Goal: Task Accomplishment & Management: Manage account settings

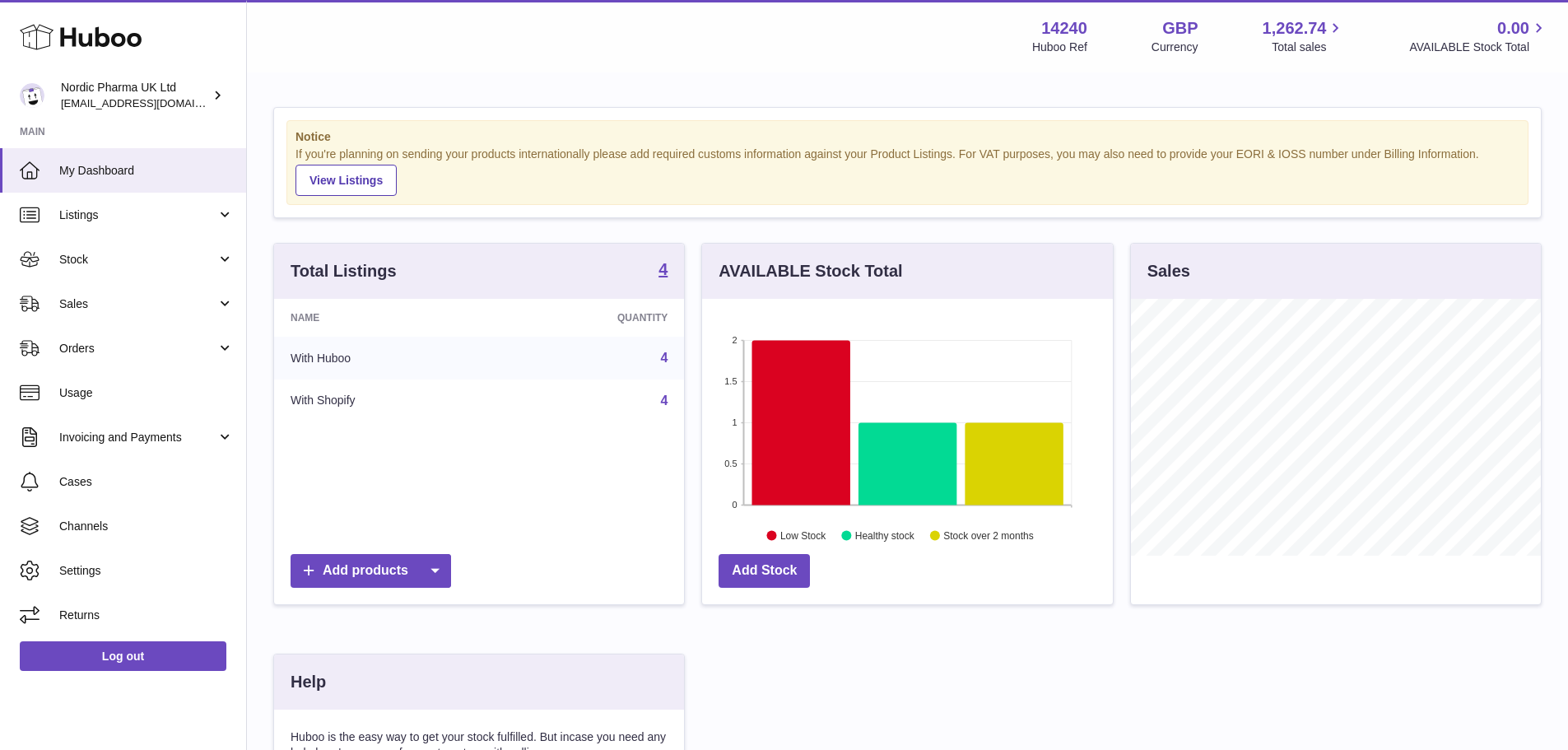
scroll to position [256, 411]
click at [167, 405] on link "Usage" at bounding box center [123, 393] width 246 height 44
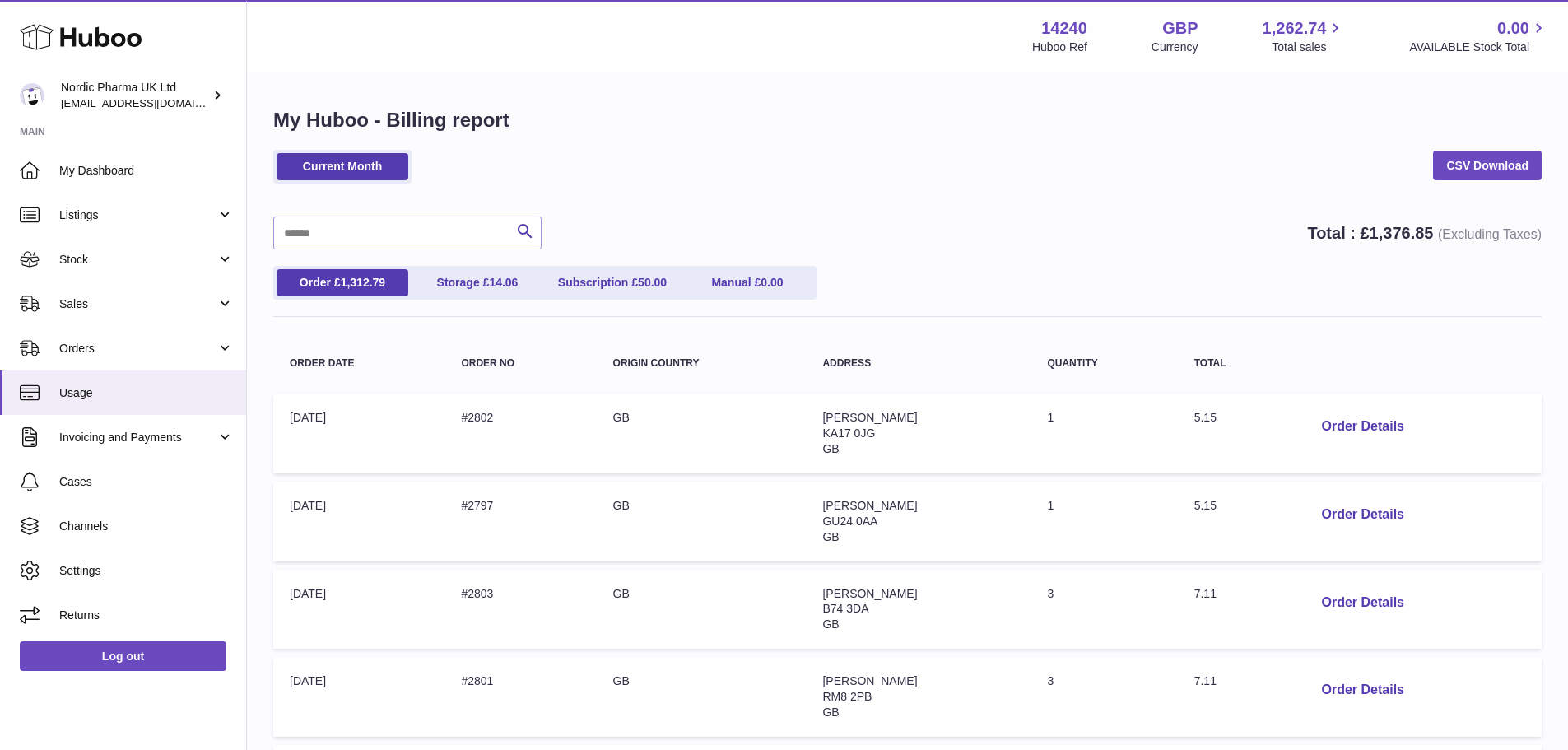
click at [487, 299] on ul "Order £ 1,312.79 Storage £ 14.06 Subscription £ 50.00 Manual £ 0.00" at bounding box center [544, 282] width 543 height 33
click at [486, 285] on link "Storage £ 14.06" at bounding box center [478, 282] width 131 height 27
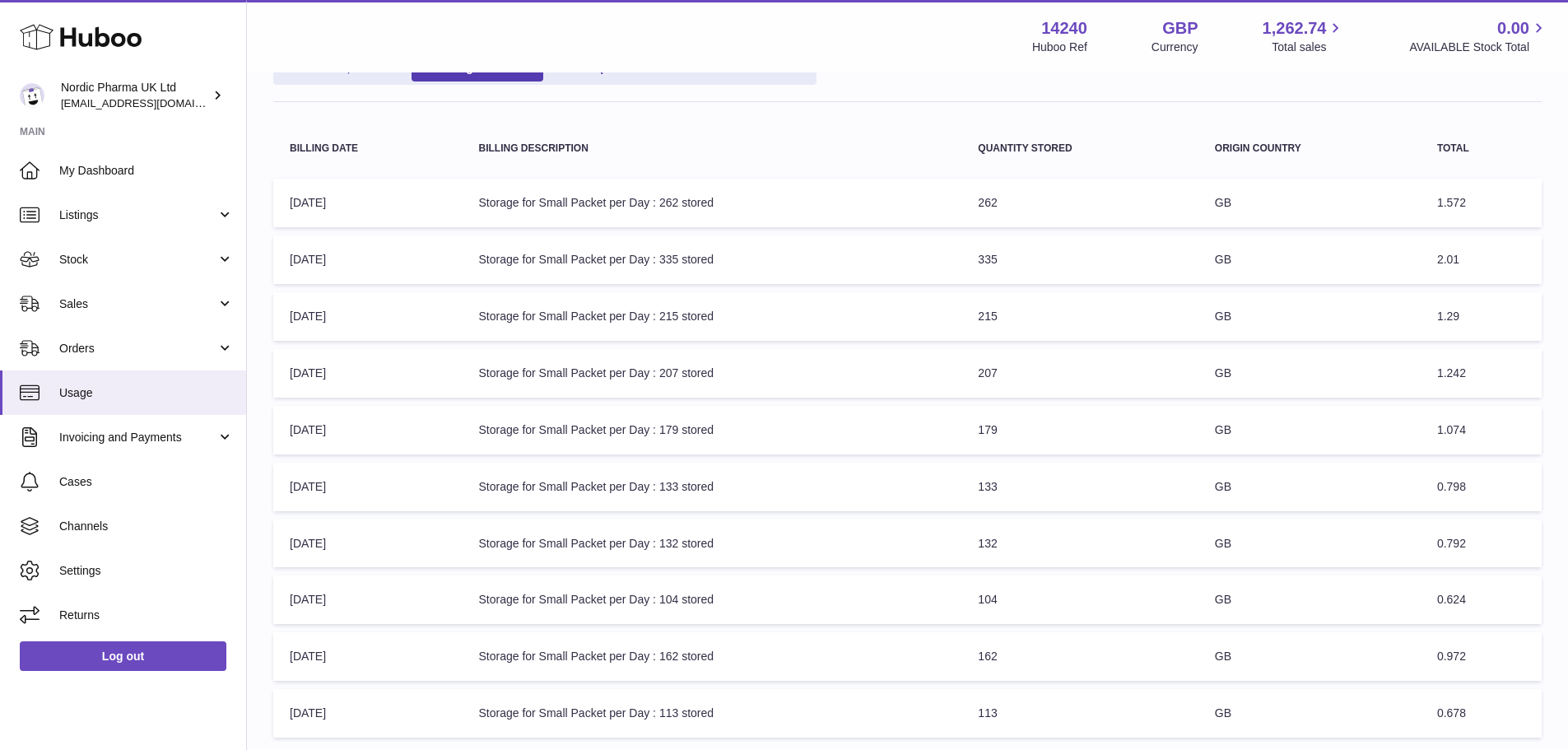
scroll to position [382, 0]
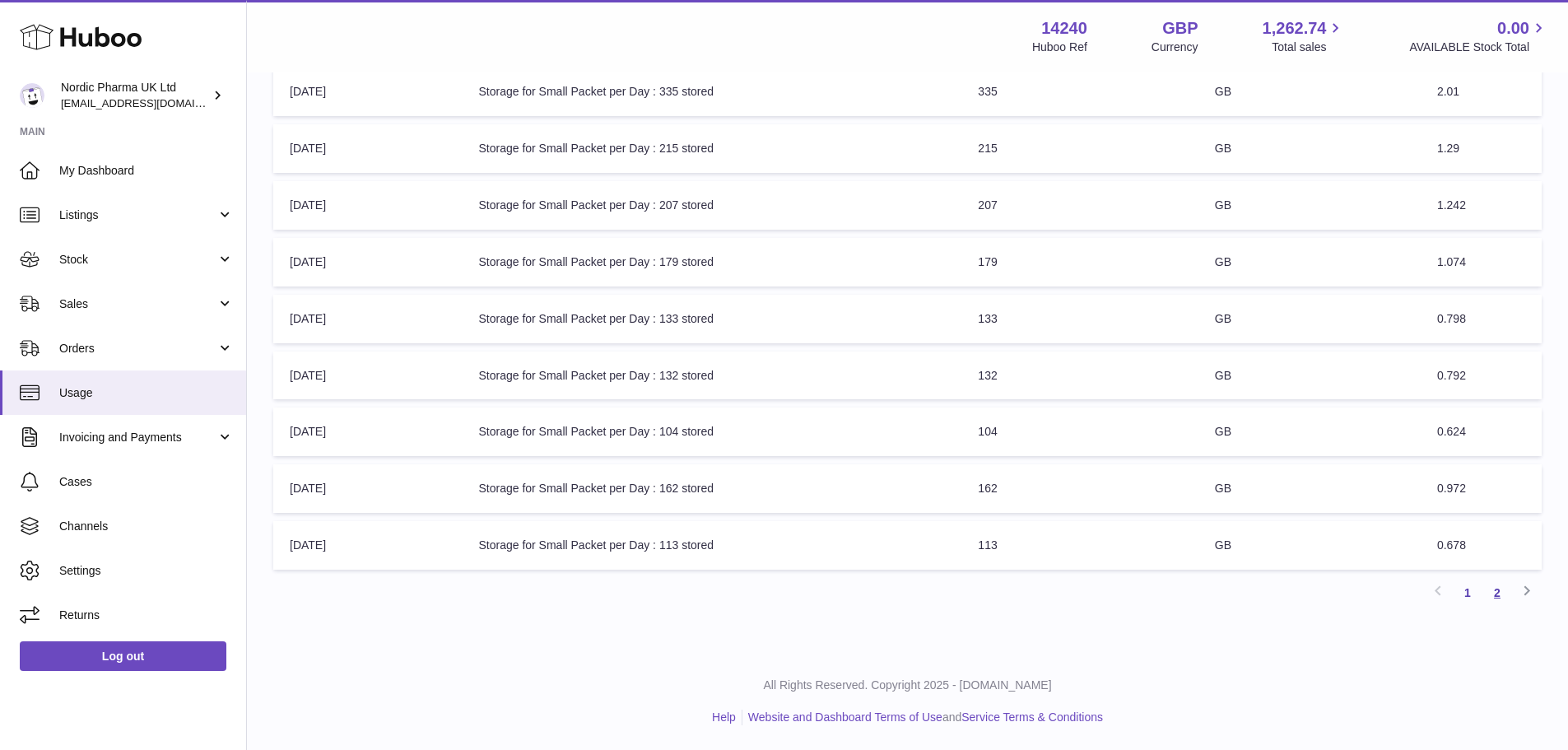
click at [1495, 598] on link "2" at bounding box center [1497, 593] width 30 height 30
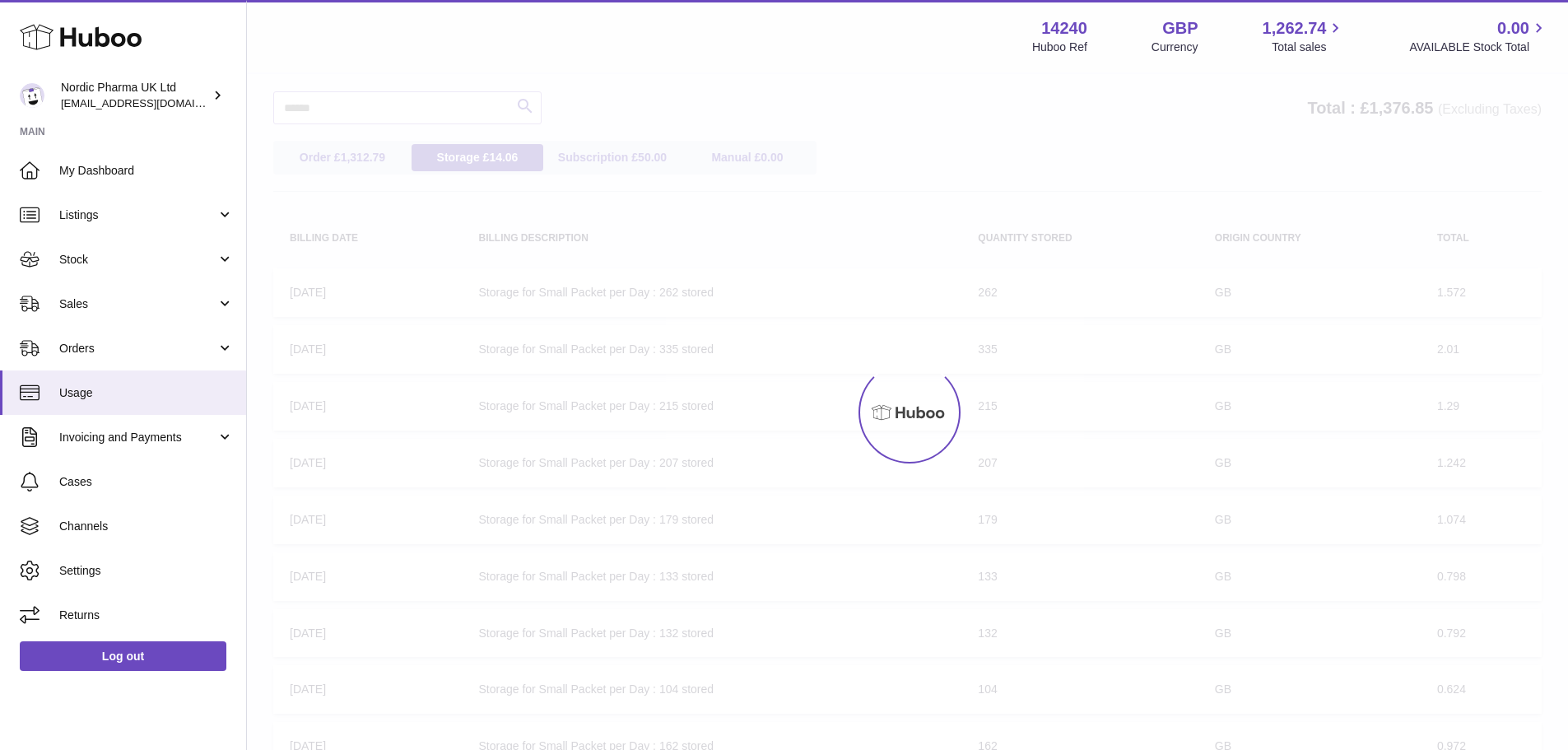
scroll to position [74, 0]
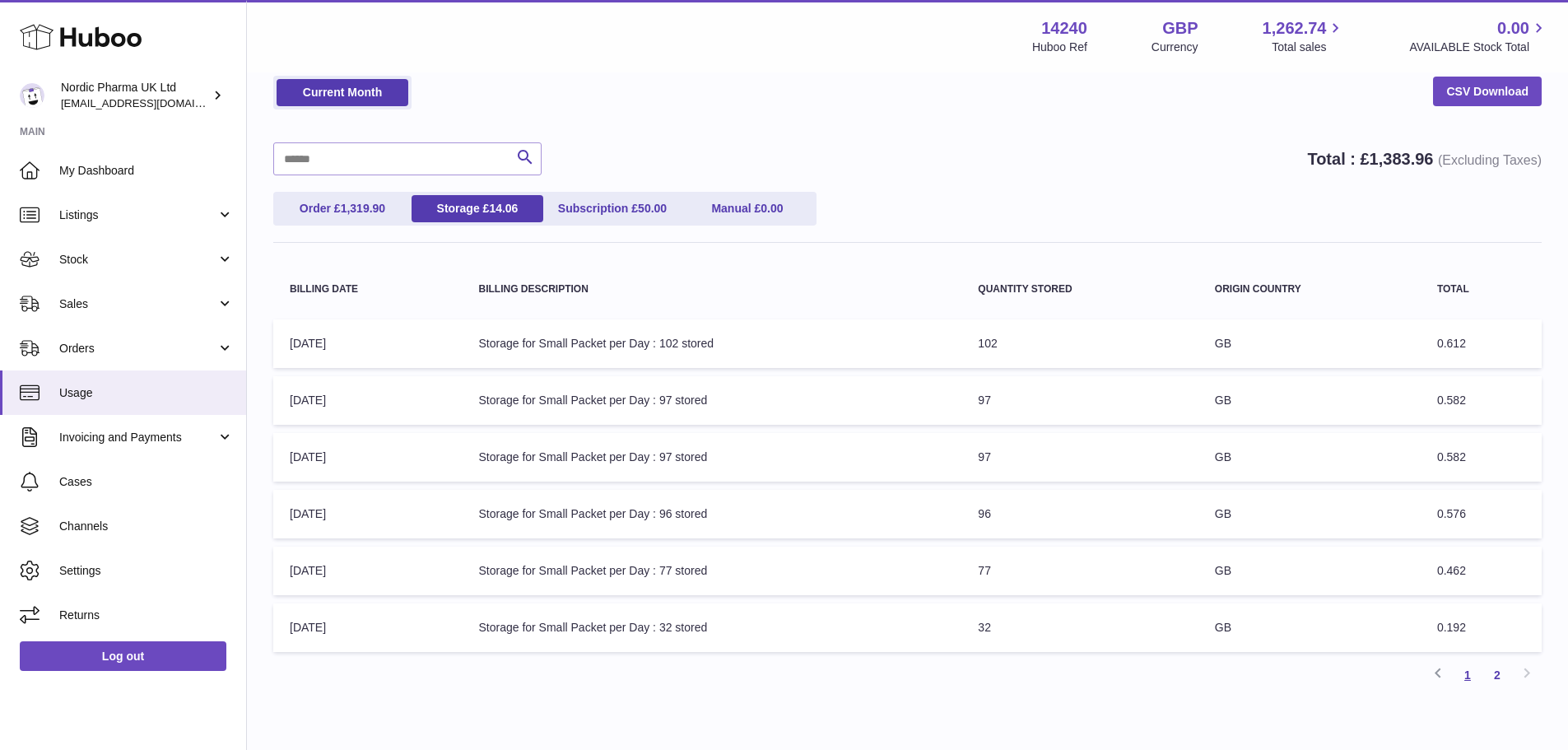
click at [1472, 683] on link "1" at bounding box center [1467, 675] width 30 height 30
